Goal: Information Seeking & Learning: Check status

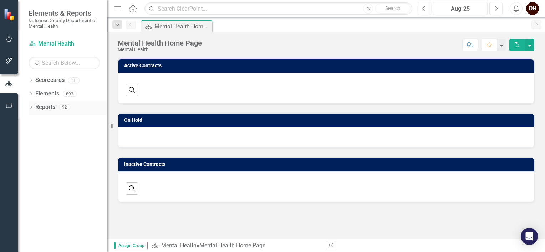
click at [30, 108] on icon "Dropdown" at bounding box center [31, 108] width 5 height 4
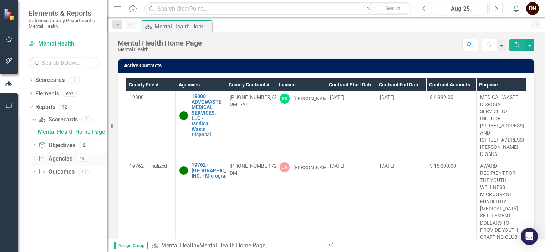
click at [35, 158] on icon "Dropdown" at bounding box center [34, 160] width 5 height 4
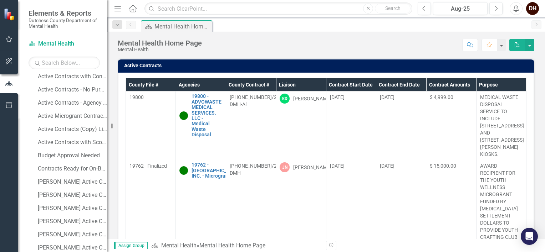
scroll to position [137, 0]
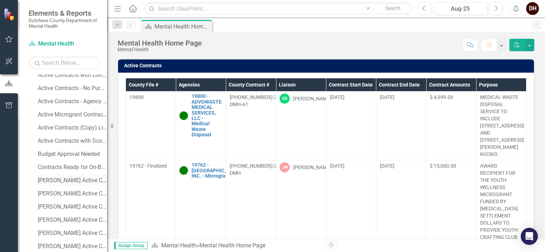
click at [81, 179] on div "[PERSON_NAME] Active Contracts" at bounding box center [72, 181] width 69 height 6
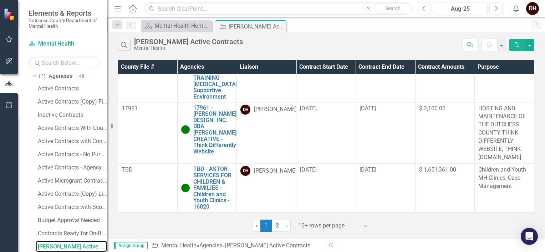
scroll to position [729, 0]
click at [277, 226] on link "2" at bounding box center [277, 226] width 11 height 12
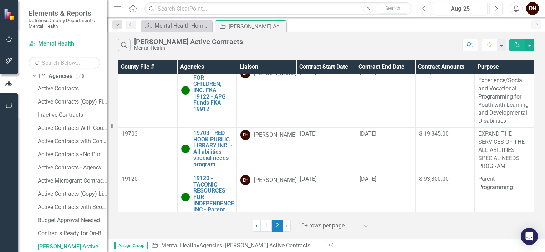
scroll to position [192, 0]
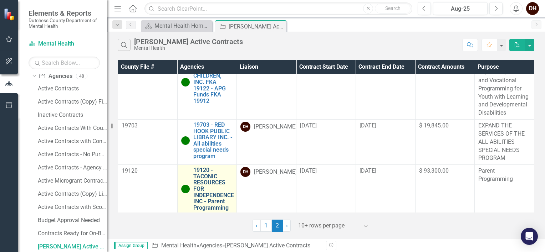
click at [215, 193] on link "19120 - TACONIC RESOURCES FOR INDEPENDENCE INC - Parent Programming" at bounding box center [213, 189] width 41 height 44
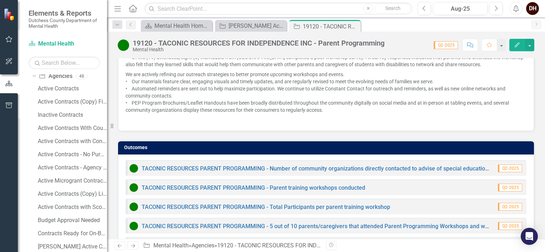
scroll to position [1026, 0]
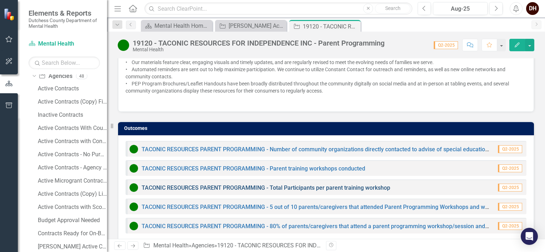
click at [277, 185] on link "TACONIC RESOURCES PARENT PROGRAMMING - Total Participants per parent training w…" at bounding box center [266, 188] width 248 height 7
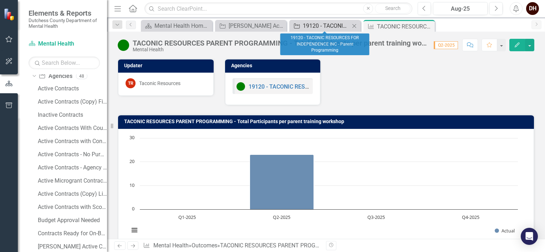
click at [331, 26] on div "19120 - TACONIC RESOURCES FOR INDEPENDENCE INC - Parent Programming" at bounding box center [326, 25] width 47 height 9
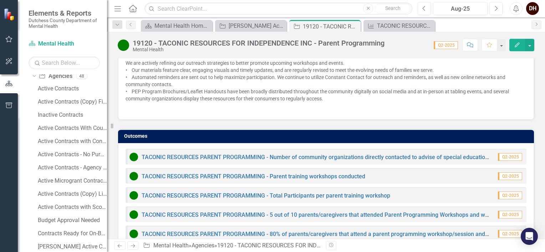
scroll to position [1026, 0]
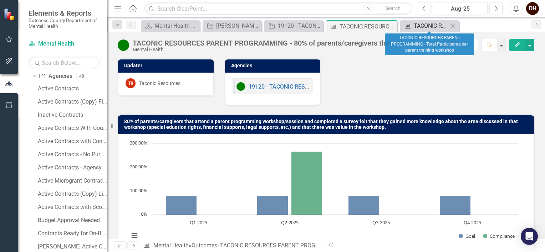
click at [414, 26] on div "TACONIC RESOURCES PARENT PROGRAMMING - Total Participants per parent training w…" at bounding box center [431, 25] width 35 height 9
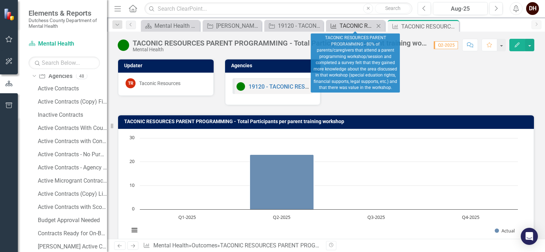
click at [349, 25] on div "TACONIC RESOURCES PARENT PROGRAMMING - 80% of parents/caregivers that attend a …" at bounding box center [356, 25] width 35 height 9
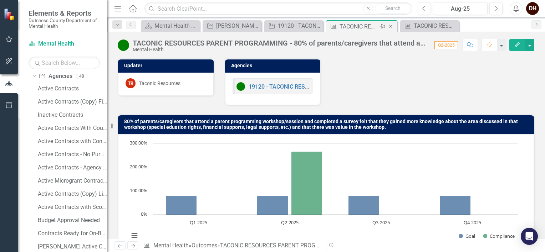
click at [390, 26] on icon "Close" at bounding box center [390, 27] width 7 height 6
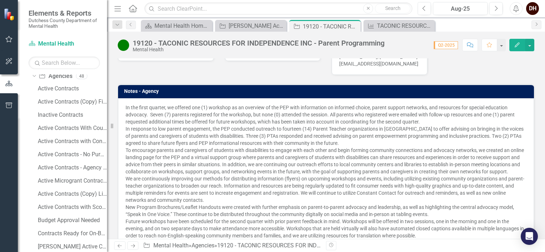
scroll to position [497, 0]
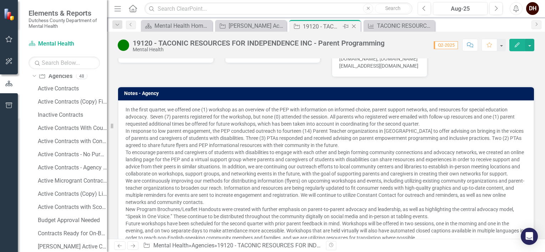
click at [354, 26] on icon "Close" at bounding box center [353, 27] width 7 height 6
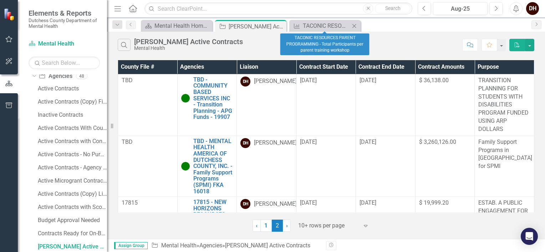
click at [354, 26] on icon at bounding box center [354, 26] width 4 height 4
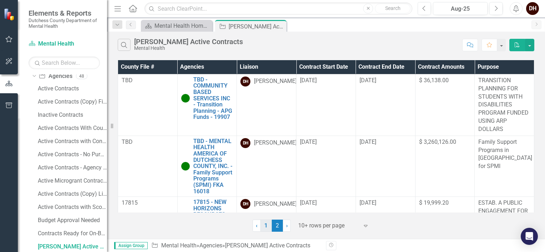
click at [266, 227] on link "1" at bounding box center [265, 226] width 11 height 12
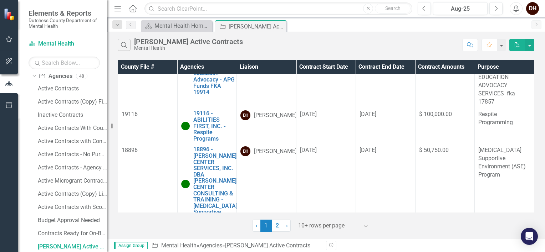
scroll to position [589, 0]
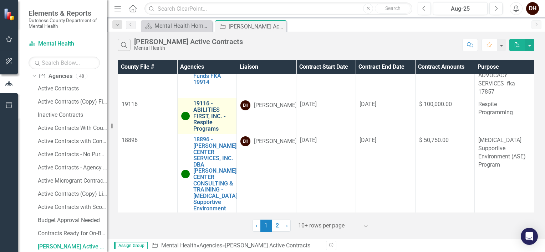
click at [210, 132] on link "19116 - ABILITIES FIRST, INC. - Respite Programs" at bounding box center [213, 116] width 40 height 31
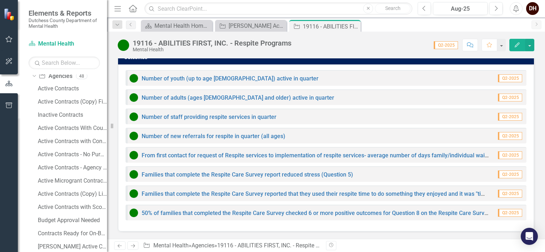
scroll to position [700, 0]
click at [267, 96] on link "Number of adults (ages [DEMOGRAPHIC_DATA] and older) active in quarter" at bounding box center [238, 97] width 192 height 7
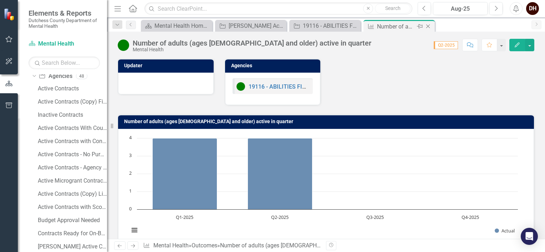
click at [429, 27] on icon "Close" at bounding box center [427, 27] width 7 height 6
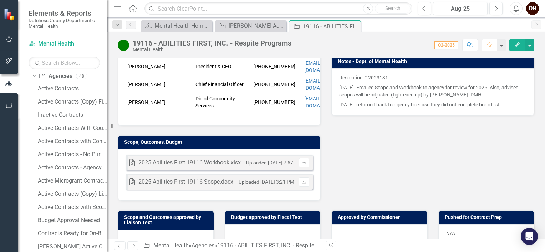
scroll to position [157, 0]
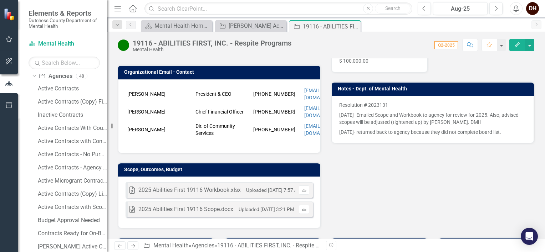
click at [206, 206] on div "2025 Abilities First 19116 Scope.docx" at bounding box center [185, 210] width 95 height 8
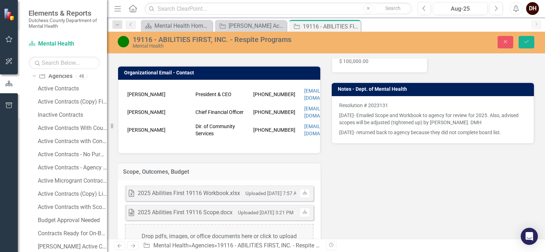
click at [335, 196] on div "Liaison DH [PERSON_NAME] Internal Copy To DH [PERSON_NAME] [PERSON_NAME]-[PERSO…" at bounding box center [325, 106] width 427 height 332
click at [242, 209] on div "Uploaded [DATE] 3:21 PM" at bounding box center [266, 213] width 56 height 8
click at [502, 40] on icon "Close" at bounding box center [505, 41] width 6 height 5
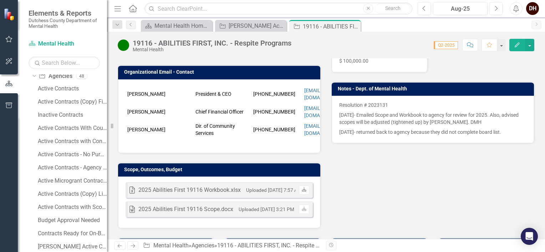
click at [302, 188] on icon at bounding box center [304, 190] width 4 height 4
click at [251, 24] on div "[PERSON_NAME] Active Contracts" at bounding box center [251, 25] width 47 height 9
